Goal: Task Accomplishment & Management: Manage account settings

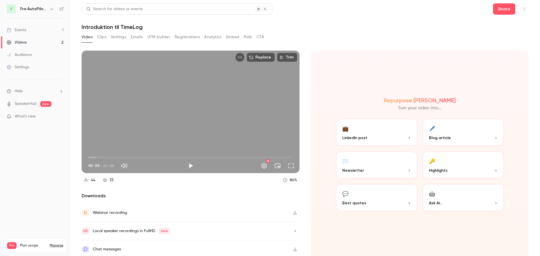
click at [329, 64] on div "Repurpose Ai Turn your video into... 💼 LinkedIn post 🖊️ Blog article ✉️ Newslet…" at bounding box center [420, 155] width 218 height 208
click at [103, 37] on button "Clips" at bounding box center [101, 37] width 9 height 9
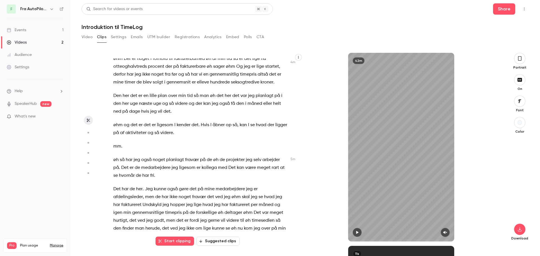
scroll to position [518, 0]
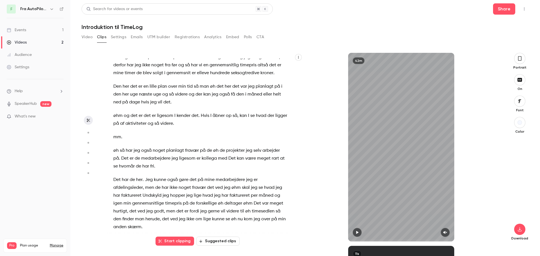
click at [245, 133] on p "mm ." at bounding box center [200, 137] width 174 height 8
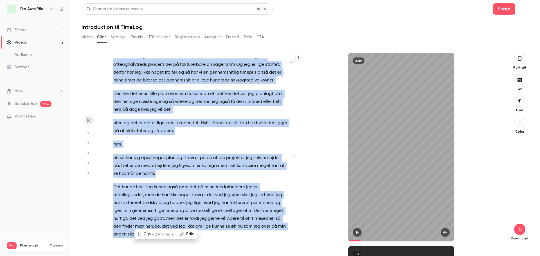
type input "*"
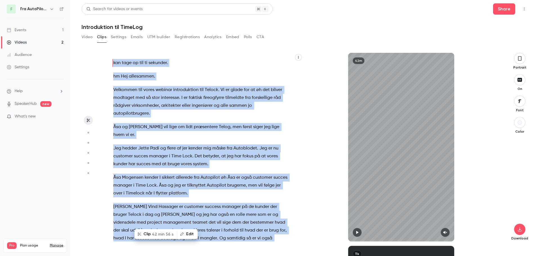
click at [239, 69] on div "kan tage op til ti sekunder . hm Hej allesammen . Velkommen til vores webinar i…" at bounding box center [203, 150] width 194 height 183
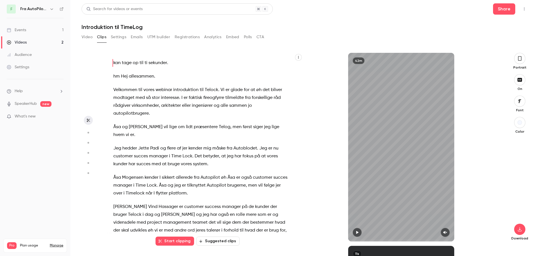
click at [120, 37] on button "Settings" at bounding box center [118, 37] width 15 height 9
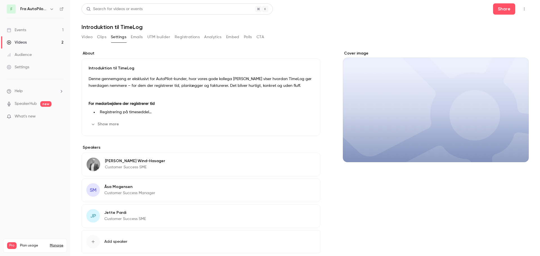
click at [134, 40] on button "Emails" at bounding box center [137, 37] width 12 height 9
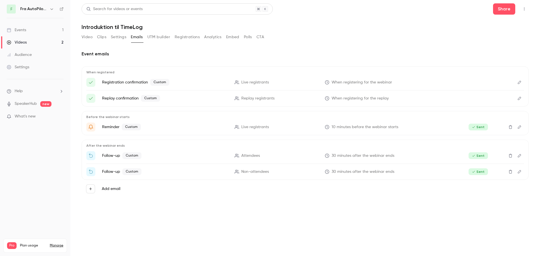
click at [520, 172] on icon "Edit" at bounding box center [519, 172] width 5 height 4
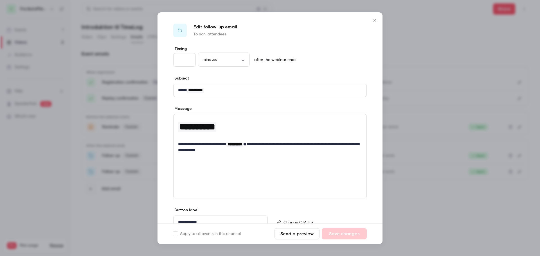
scroll to position [26, 0]
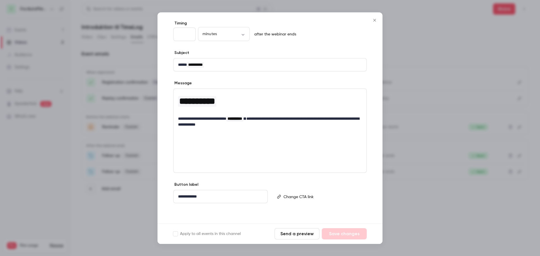
click at [374, 21] on icon "Close" at bounding box center [374, 20] width 3 height 3
